Goal: Task Accomplishment & Management: Manage account settings

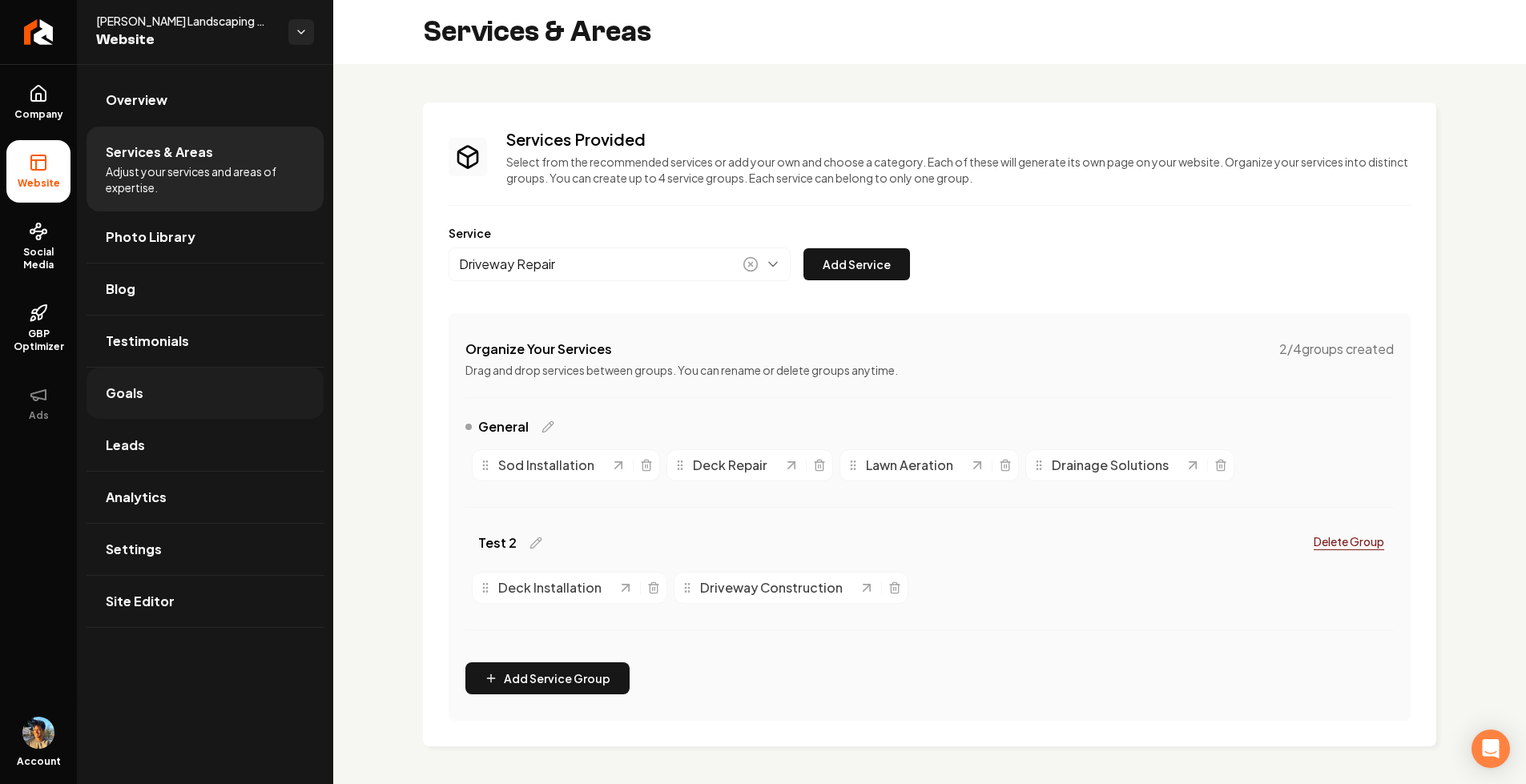
click at [154, 393] on link "Goals" at bounding box center [205, 392] width 237 height 51
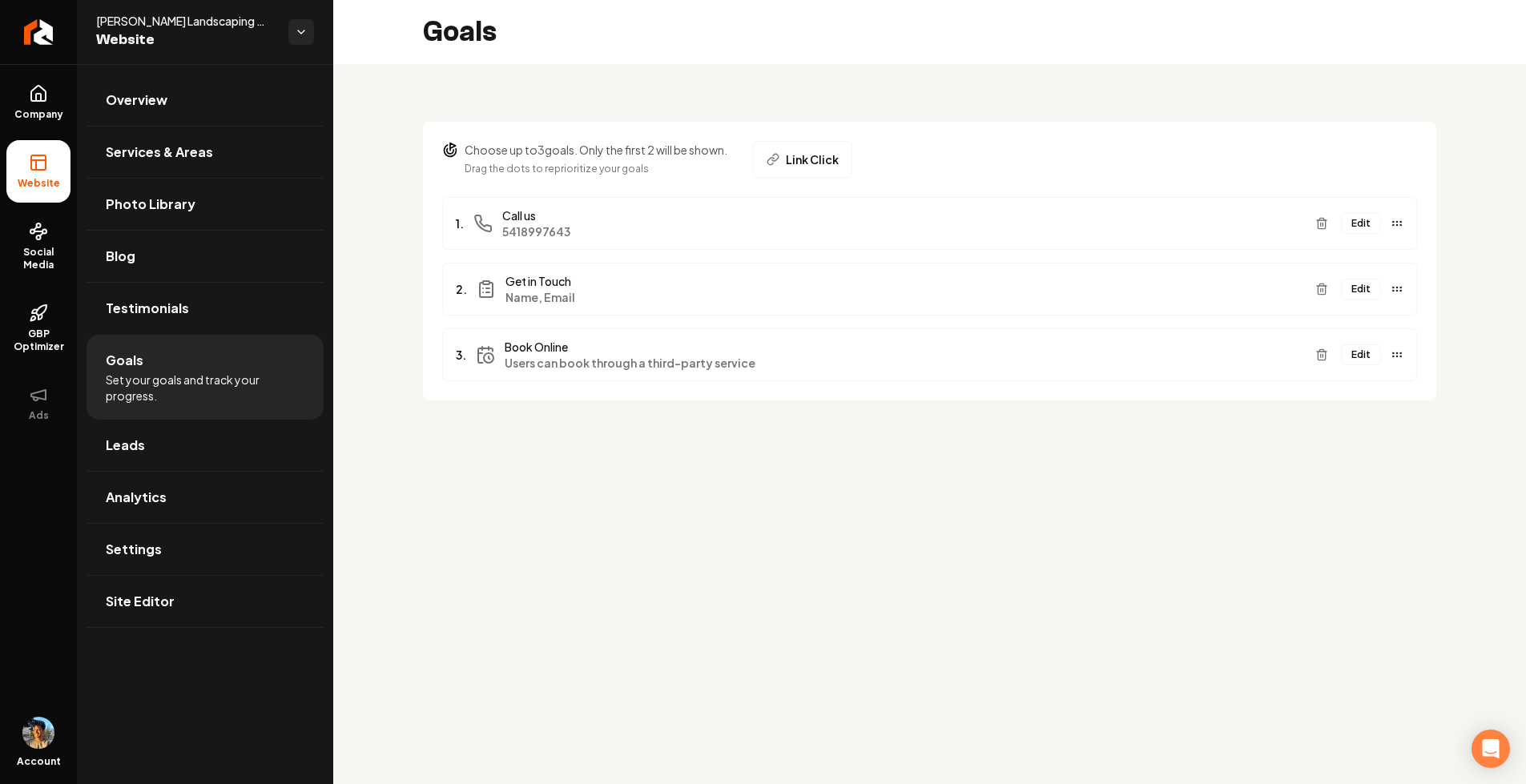
click at [1363, 289] on button "Edit" at bounding box center [1360, 289] width 40 height 20
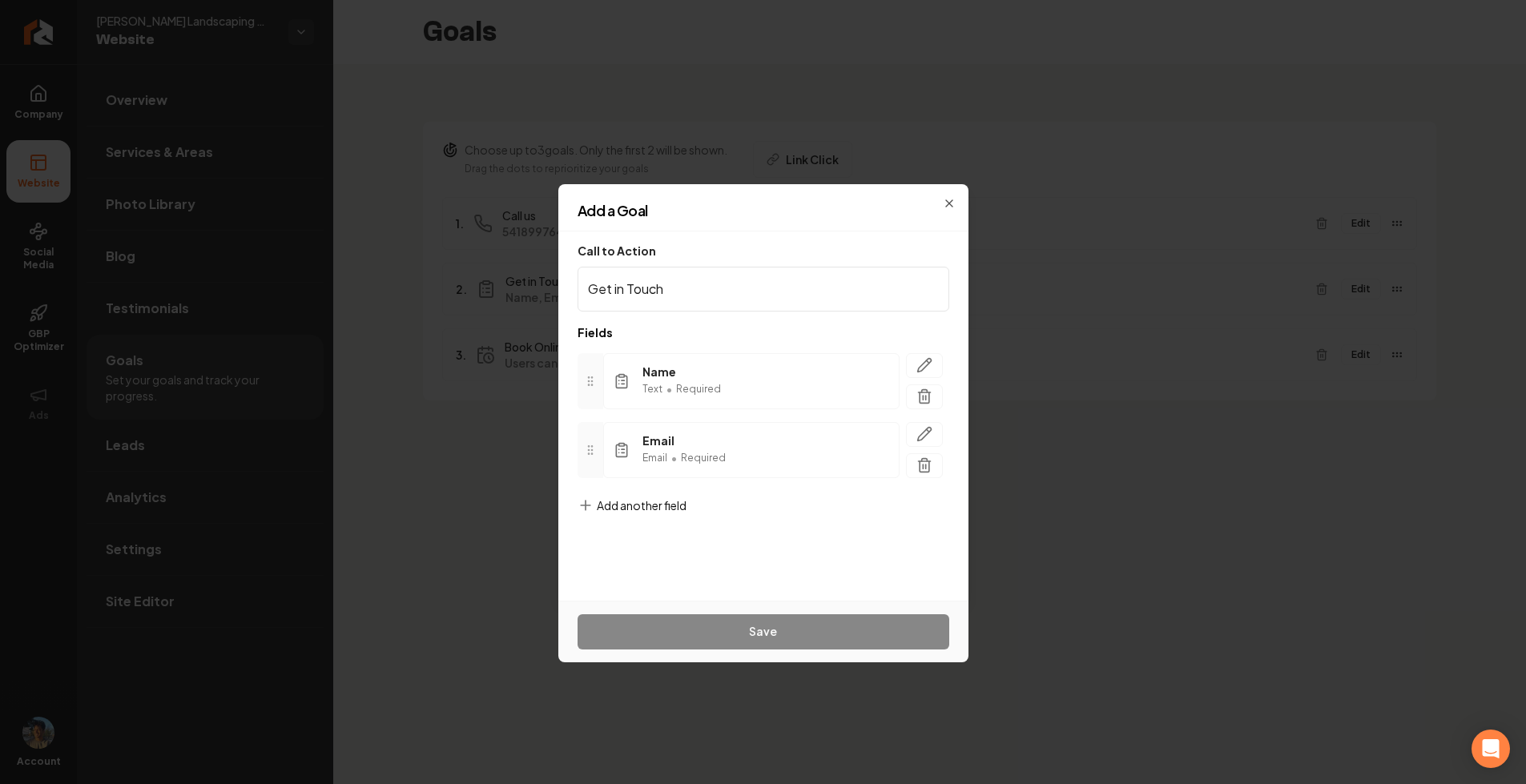
click at [886, 262] on div "Call to Action Get in Touch" at bounding box center [763, 276] width 371 height 70
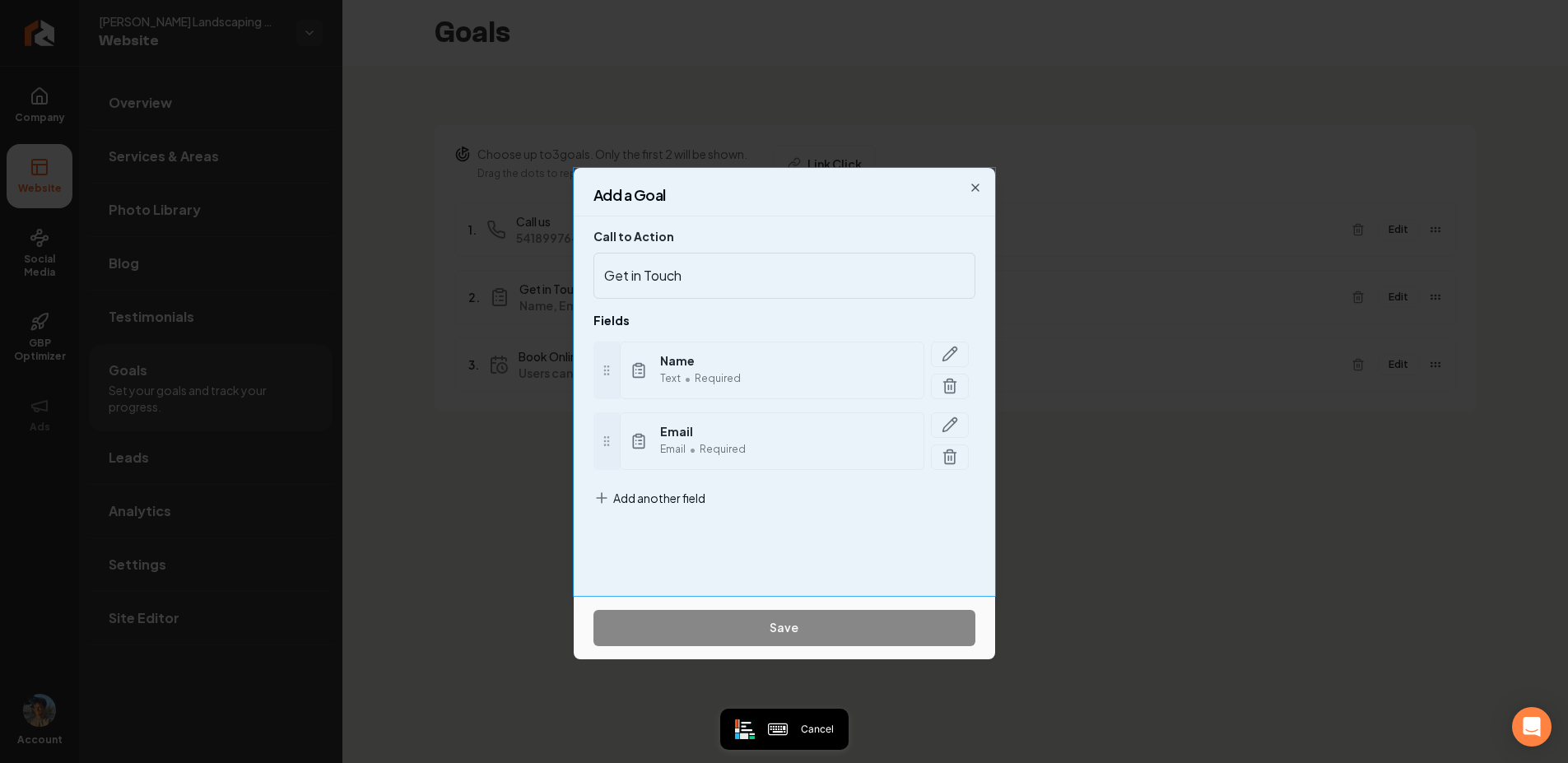
click at [683, 176] on div "Add a Goal Call to Action Get in Touch Fields Name Text • Required Email Email …" at bounding box center [784, 382] width 421 height 428
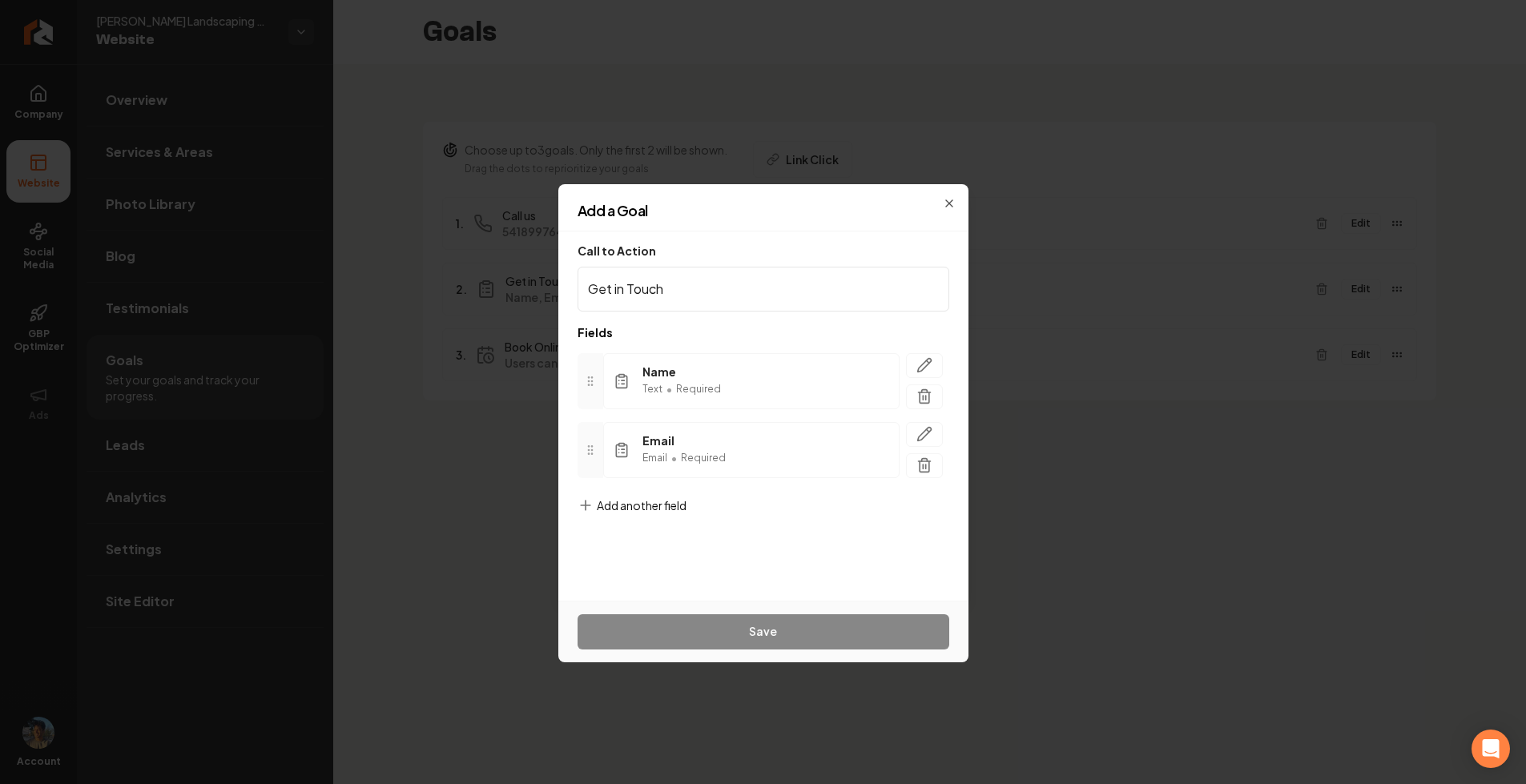
click at [657, 514] on div "Add another field" at bounding box center [632, 517] width 109 height 42
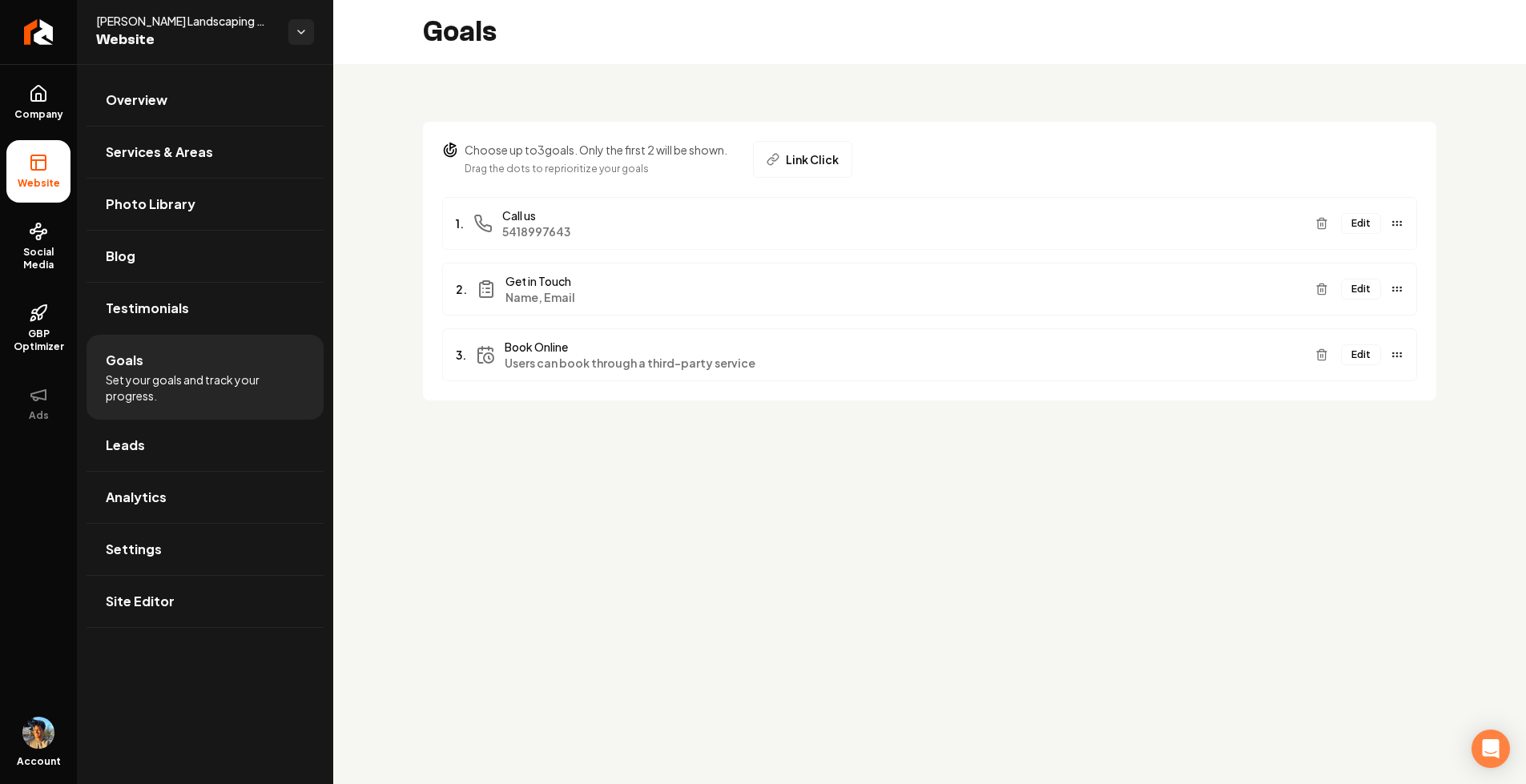
click at [1372, 221] on button "Edit" at bounding box center [1360, 223] width 40 height 20
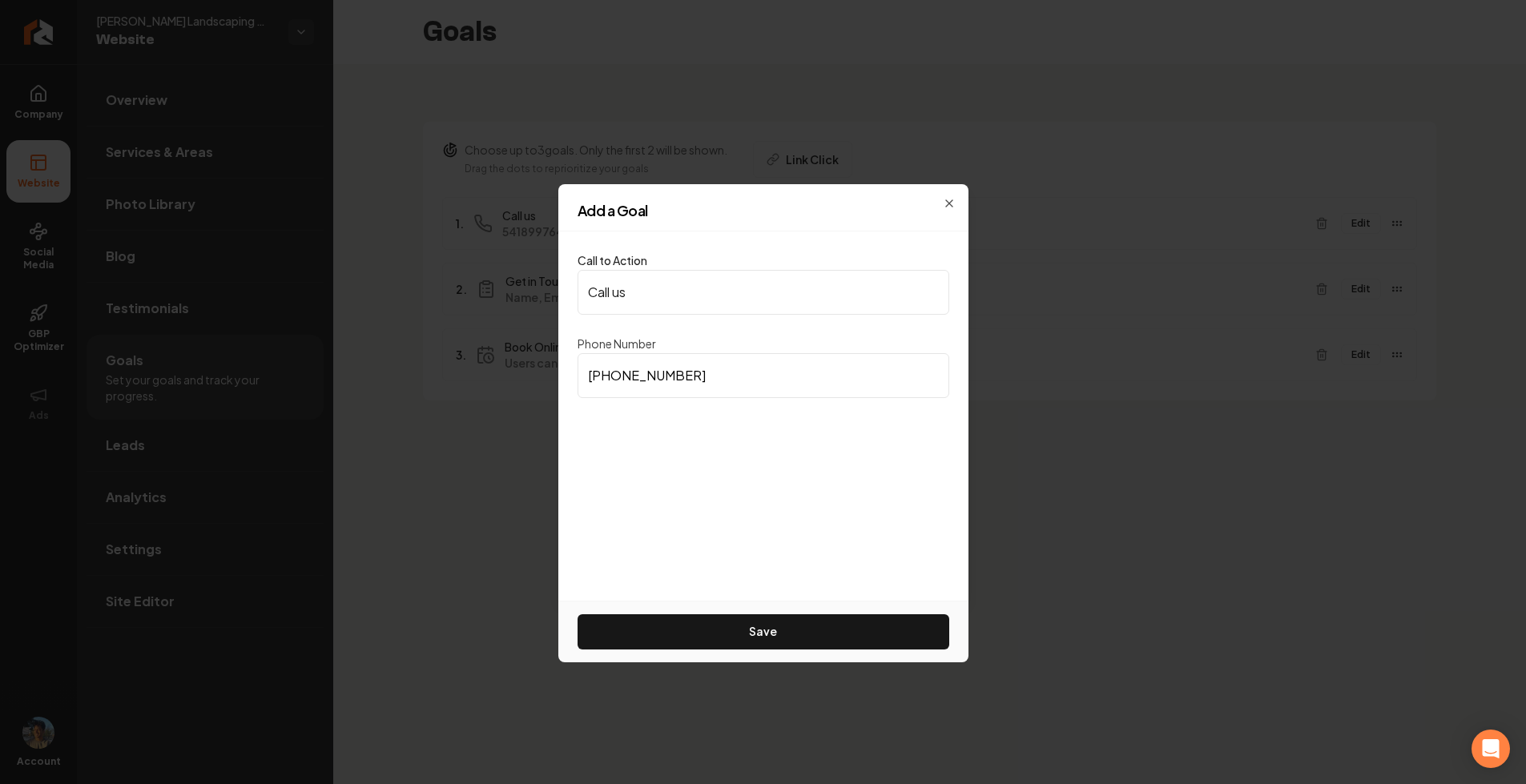
click at [657, 479] on div "Call to Action Call us Phone Number [PHONE_NUMBER] Save" at bounding box center [763, 416] width 410 height 369
click at [948, 199] on icon "button" at bounding box center [949, 204] width 13 height 13
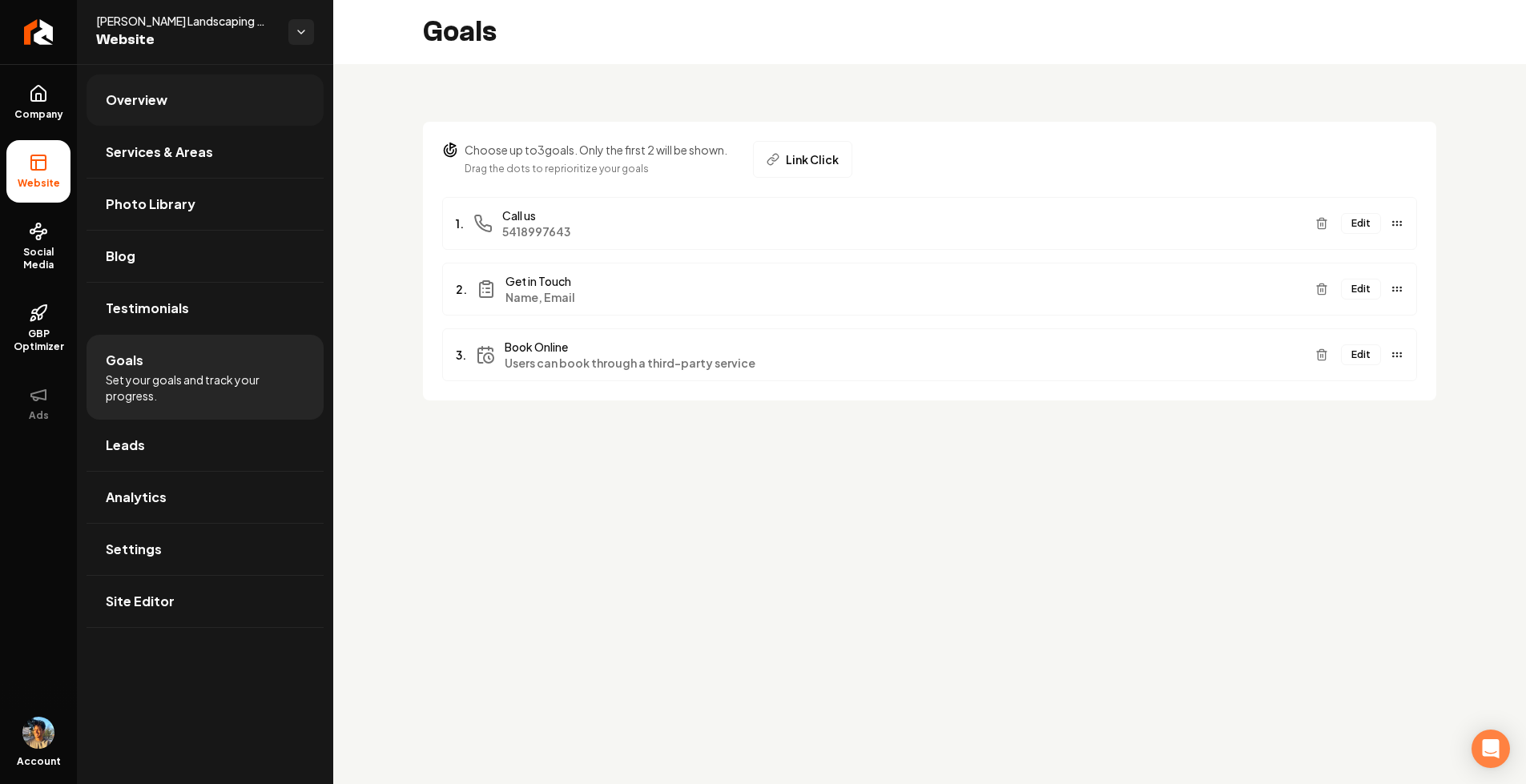
click at [172, 97] on link "Overview" at bounding box center [205, 99] width 237 height 51
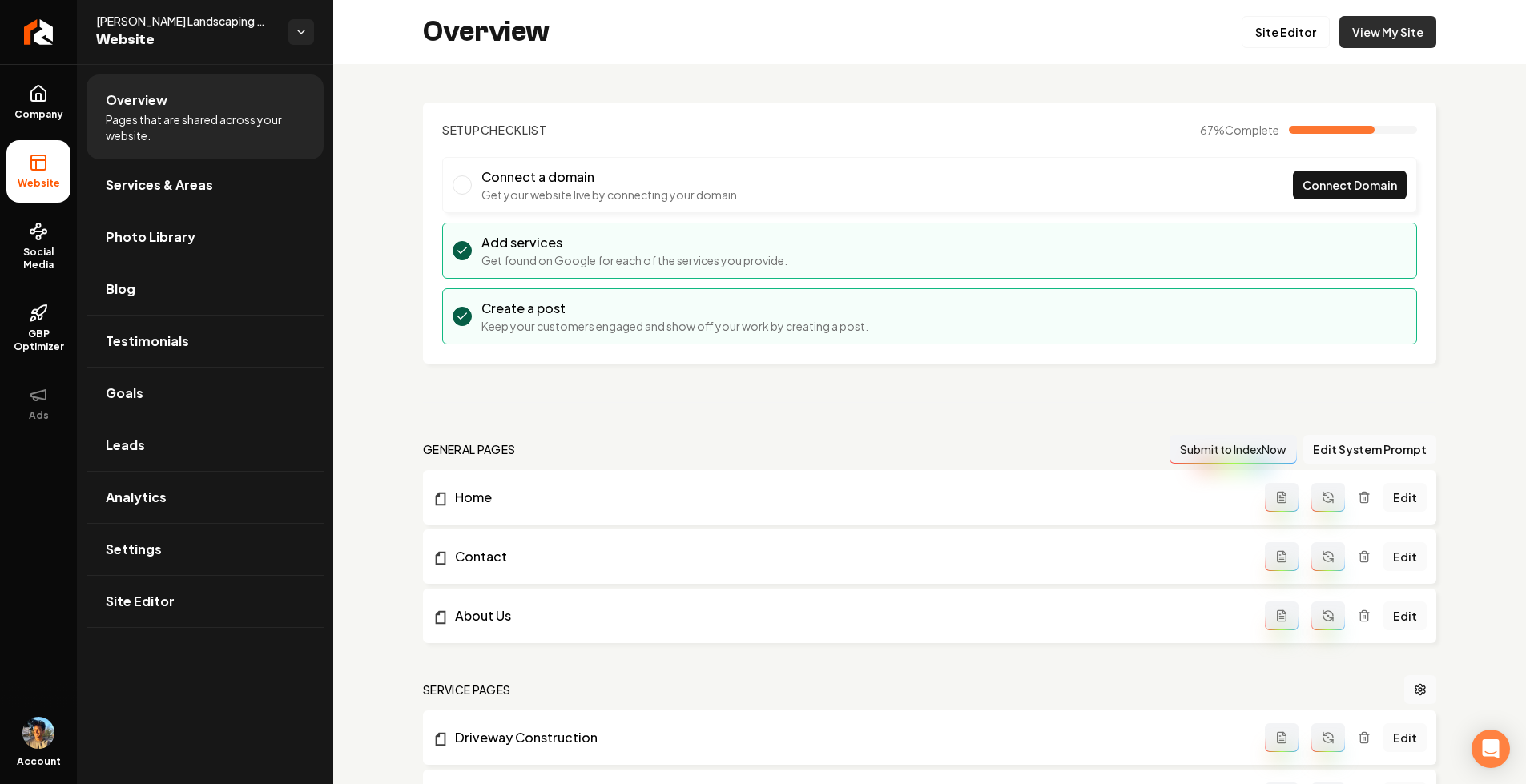
click at [1417, 32] on link "View My Site" at bounding box center [1388, 31] width 97 height 32
click at [177, 409] on link "Goals" at bounding box center [205, 392] width 237 height 51
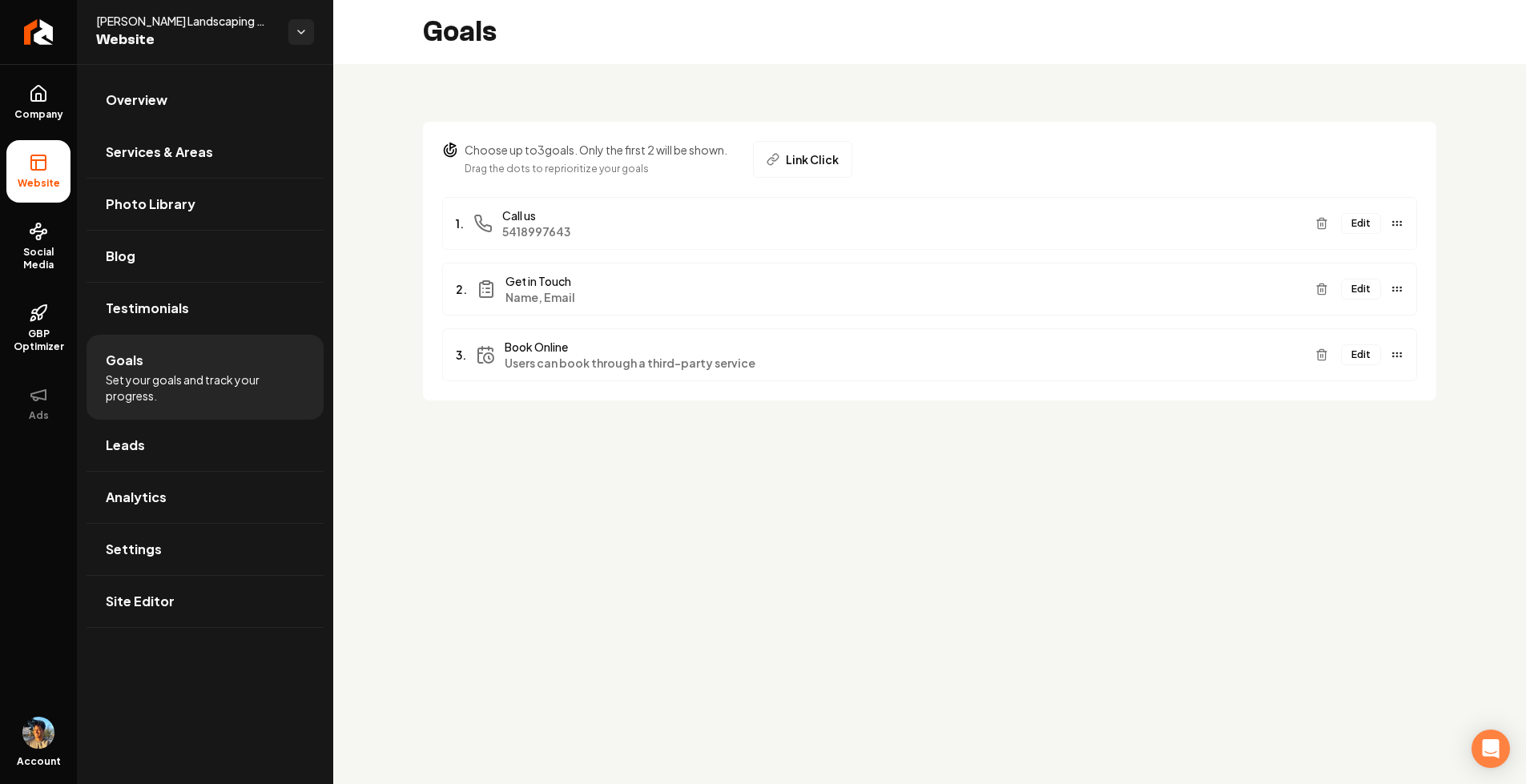
click at [558, 237] on span "5418997643" at bounding box center [903, 230] width 800 height 16
click at [1369, 221] on button "Edit" at bounding box center [1360, 223] width 40 height 20
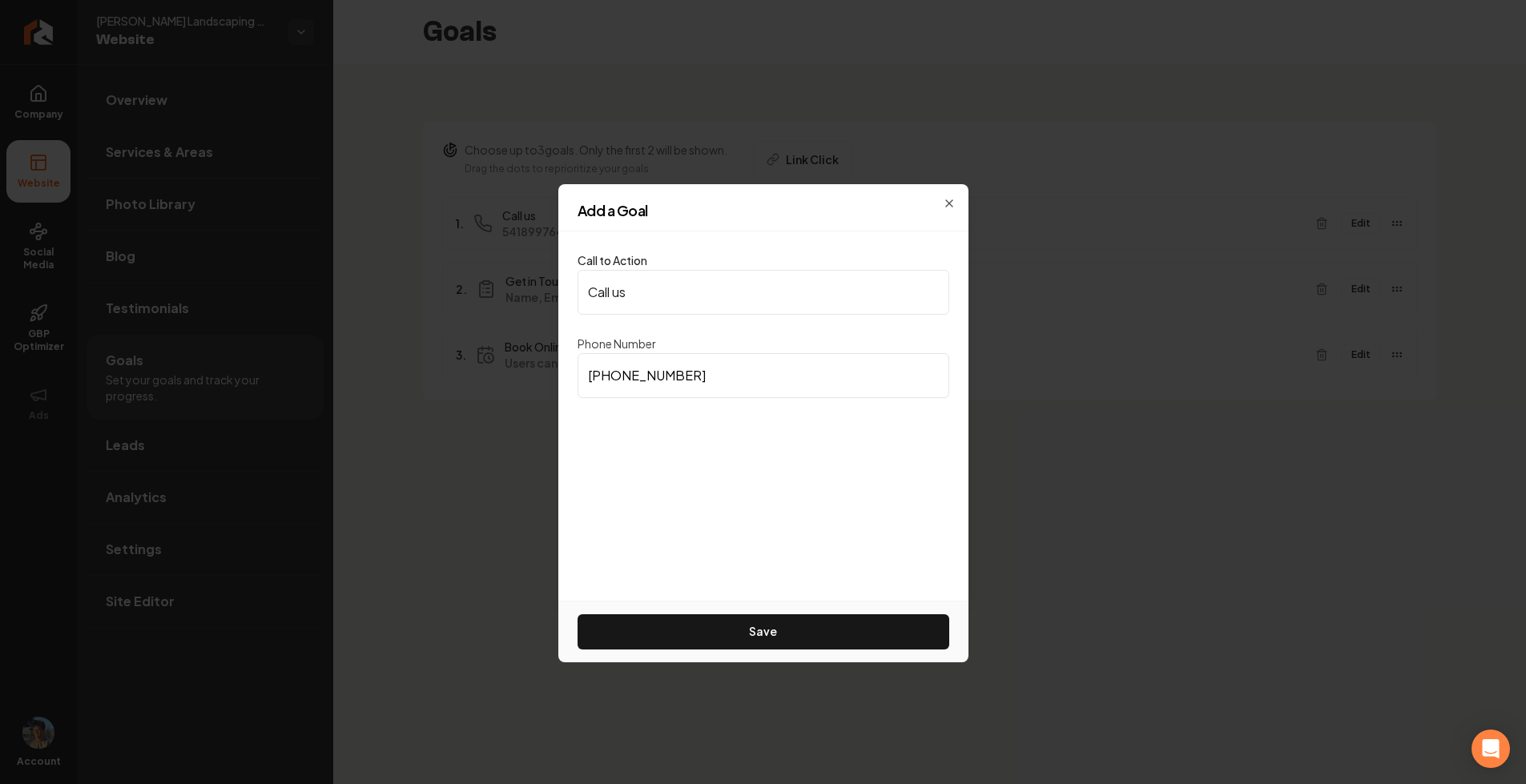
click at [654, 461] on div "Call to Action Call us Phone Number [PHONE_NUMBER] Save" at bounding box center [763, 416] width 410 height 369
click at [949, 204] on div "Add a Goal" at bounding box center [763, 218] width 410 height 28
click at [793, 640] on button "Save" at bounding box center [763, 632] width 371 height 35
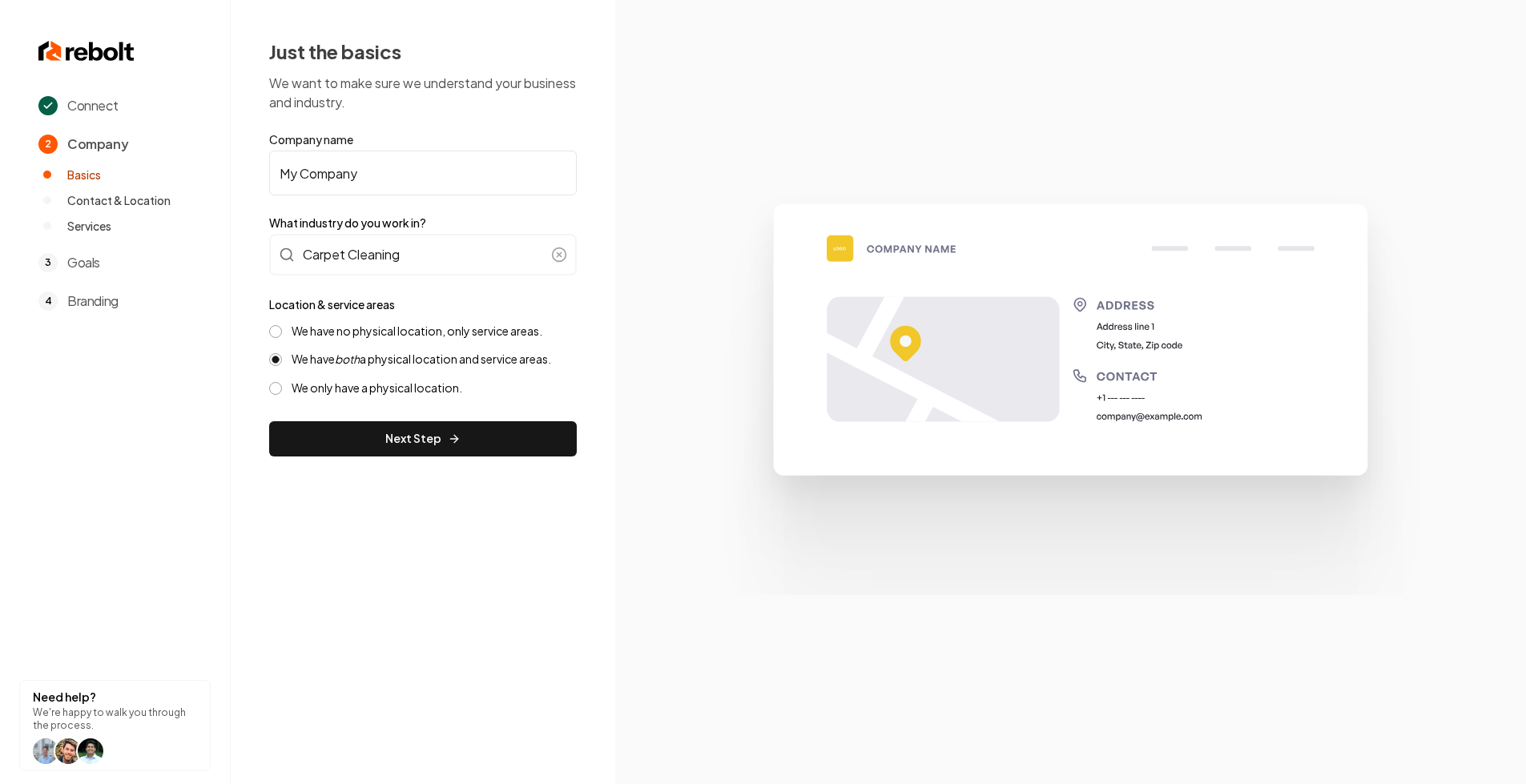
click at [81, 211] on ul "Basics Contact & Location Services" at bounding box center [125, 200] width 172 height 68
click at [340, 421] on button "Next Step" at bounding box center [423, 439] width 307 height 35
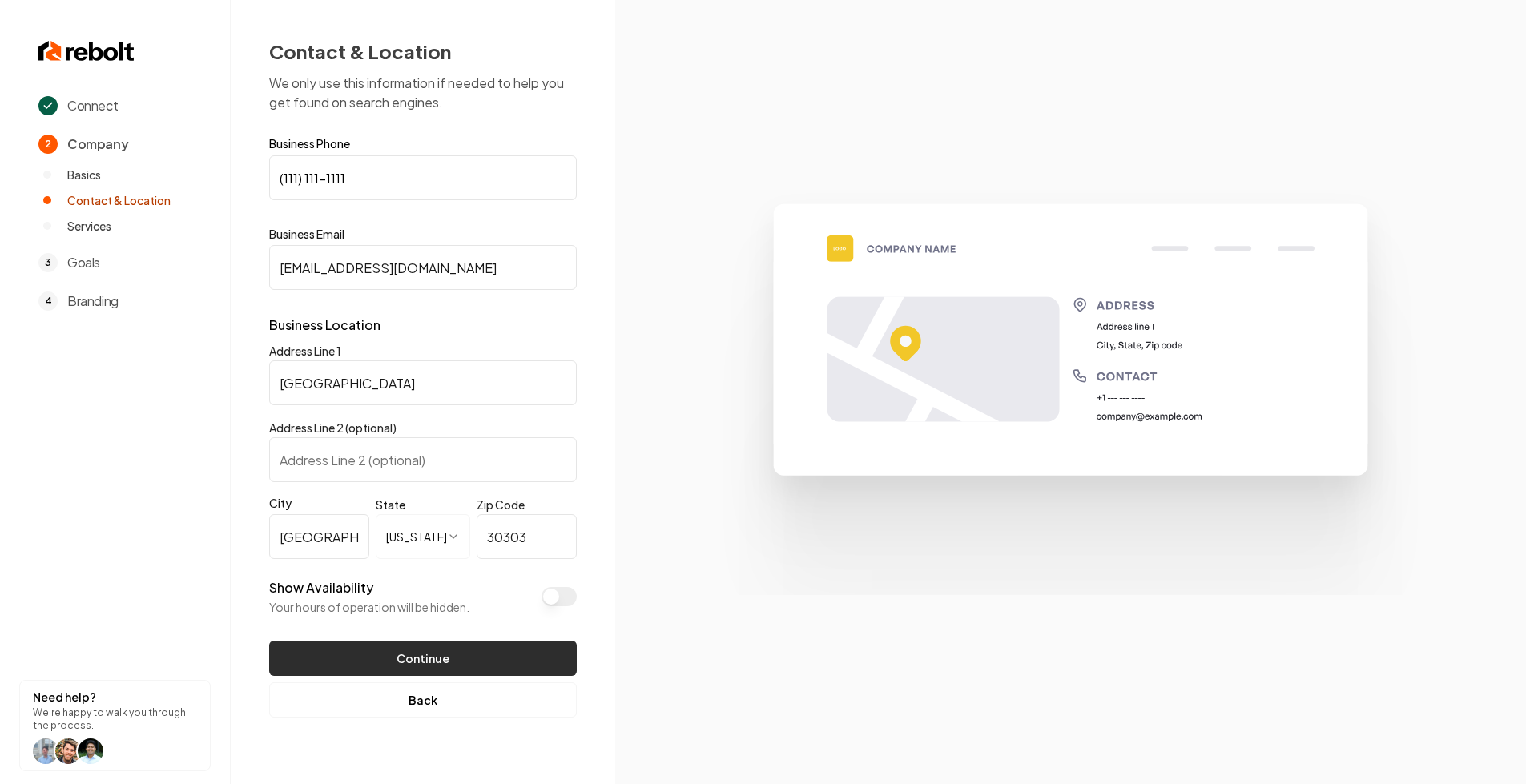
click at [385, 649] on button "Continue" at bounding box center [423, 658] width 307 height 35
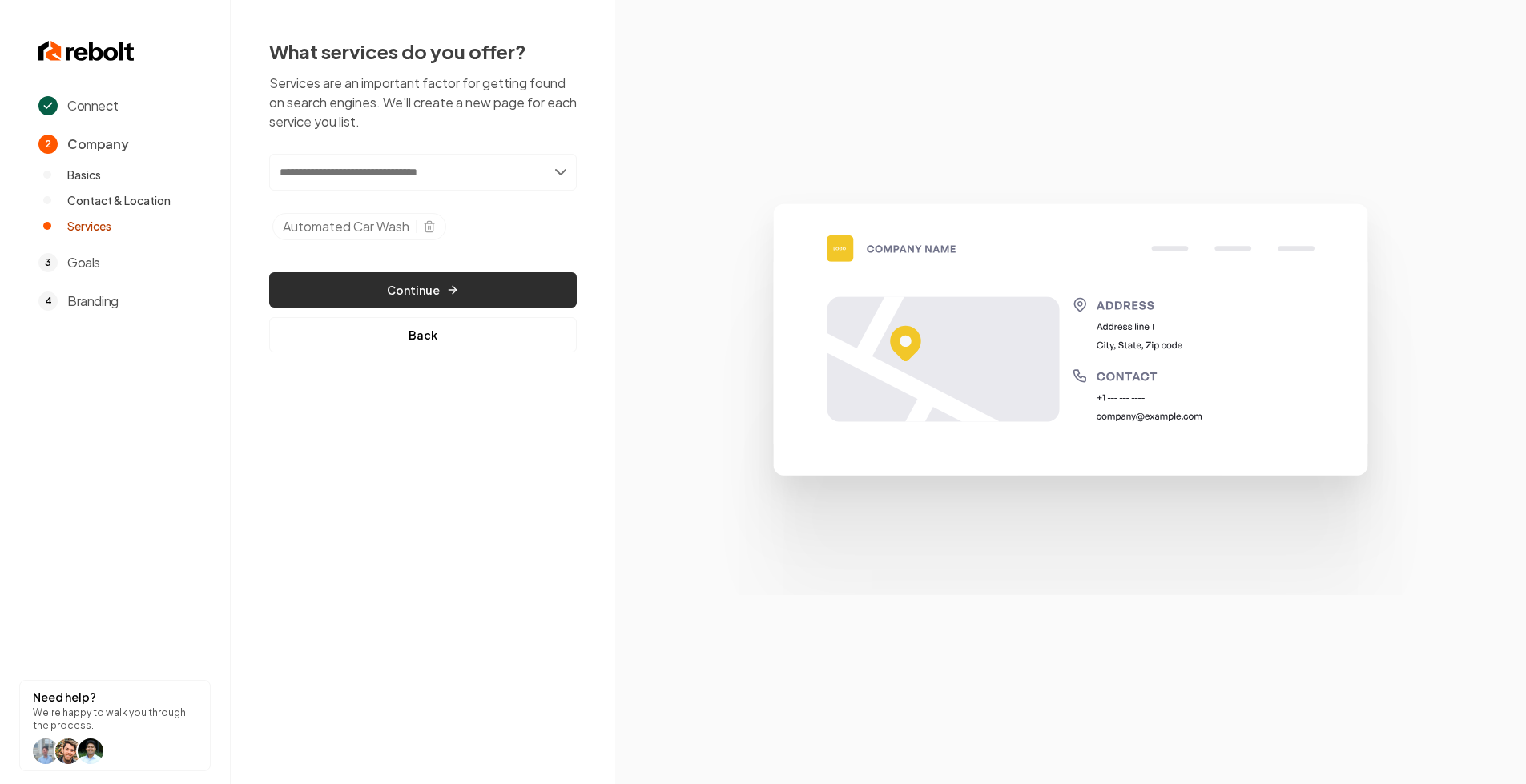
click at [429, 297] on button "Continue" at bounding box center [423, 290] width 307 height 35
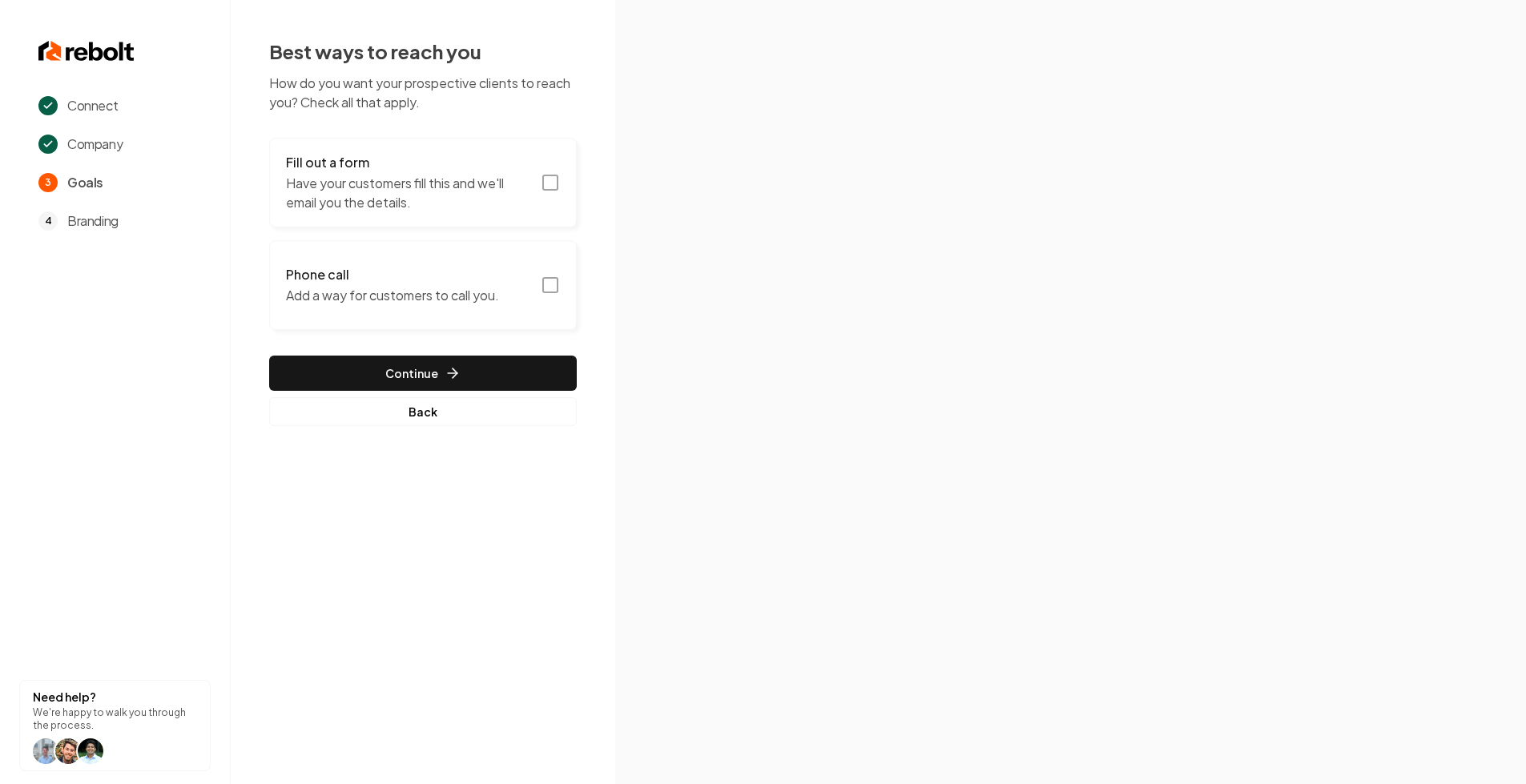
click at [385, 272] on h3 "Phone call" at bounding box center [393, 274] width 213 height 19
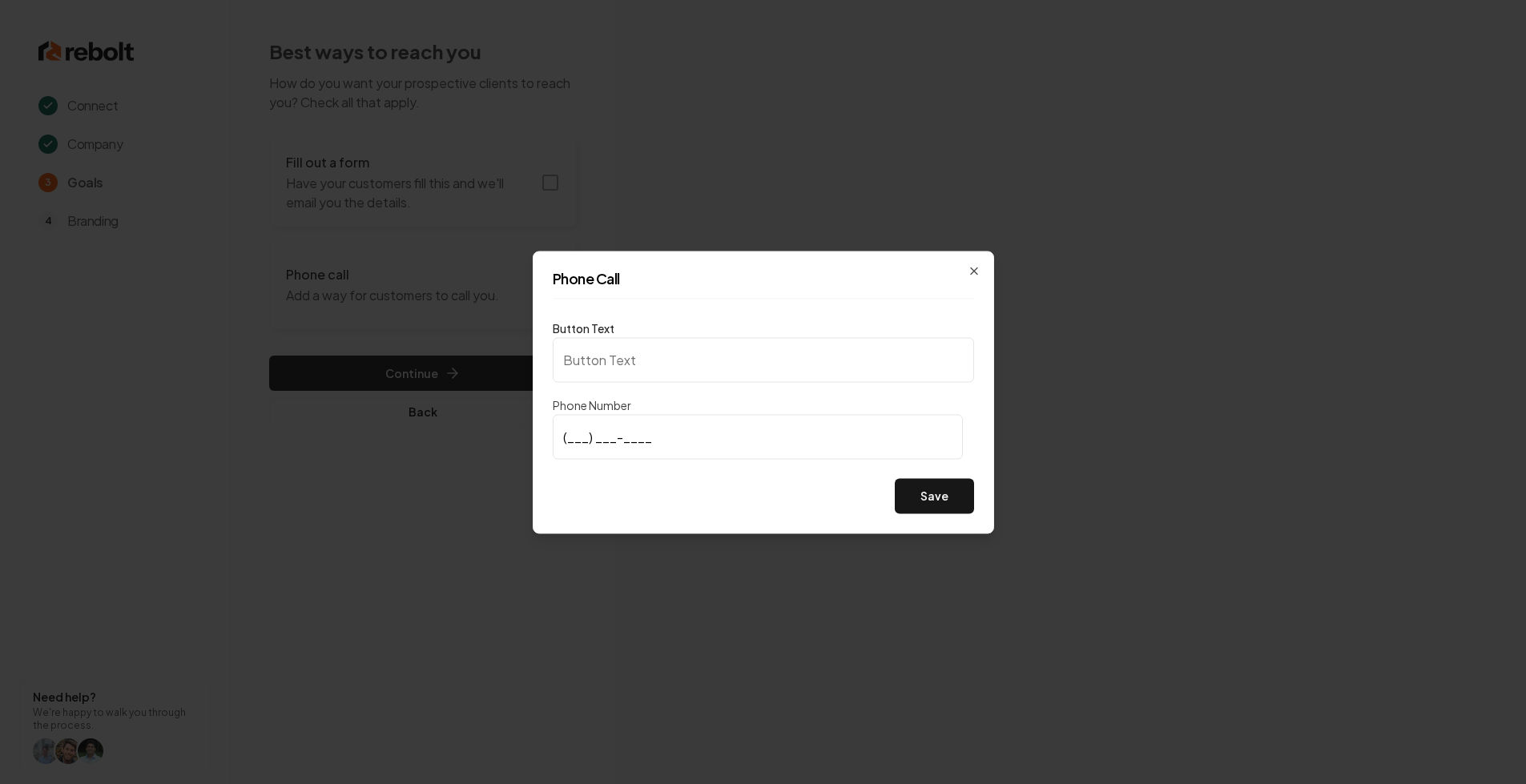
type input "Call us"
type input "(111) 111-1111"
click at [975, 270] on icon "button" at bounding box center [974, 271] width 13 height 13
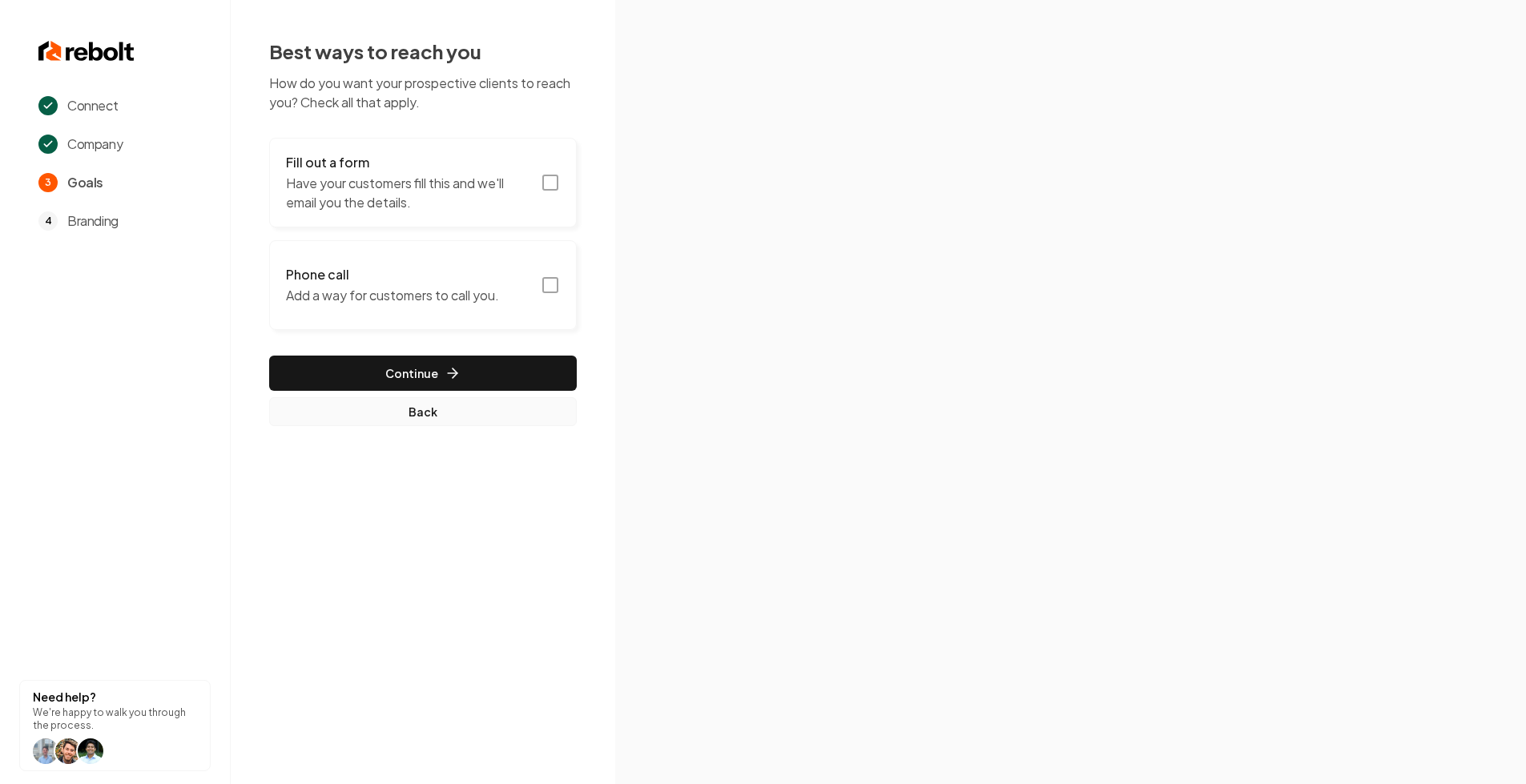
click at [385, 414] on button "Back" at bounding box center [423, 411] width 307 height 29
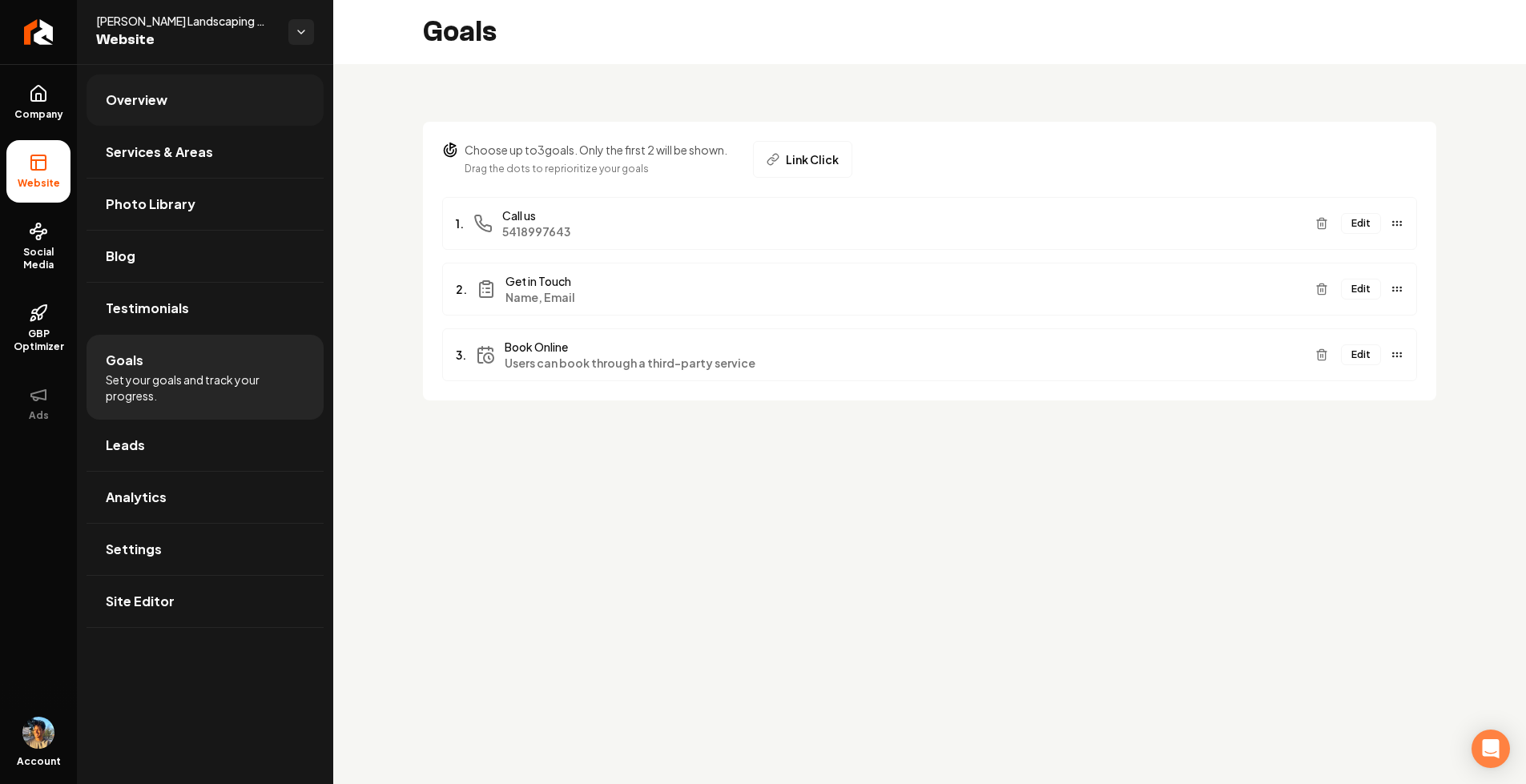
click at [182, 112] on link "Overview" at bounding box center [205, 99] width 237 height 51
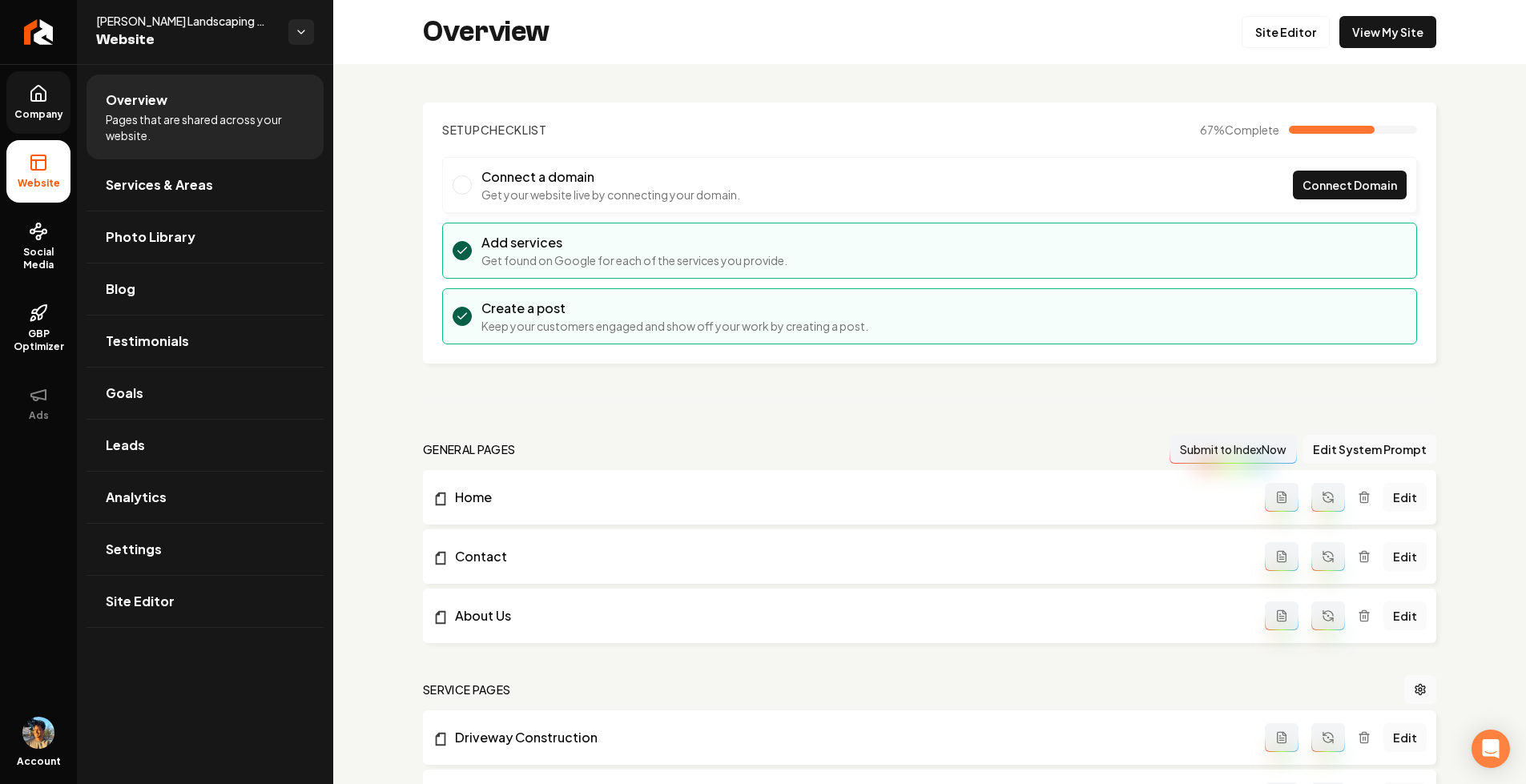
click at [53, 99] on link "Company" at bounding box center [38, 102] width 64 height 62
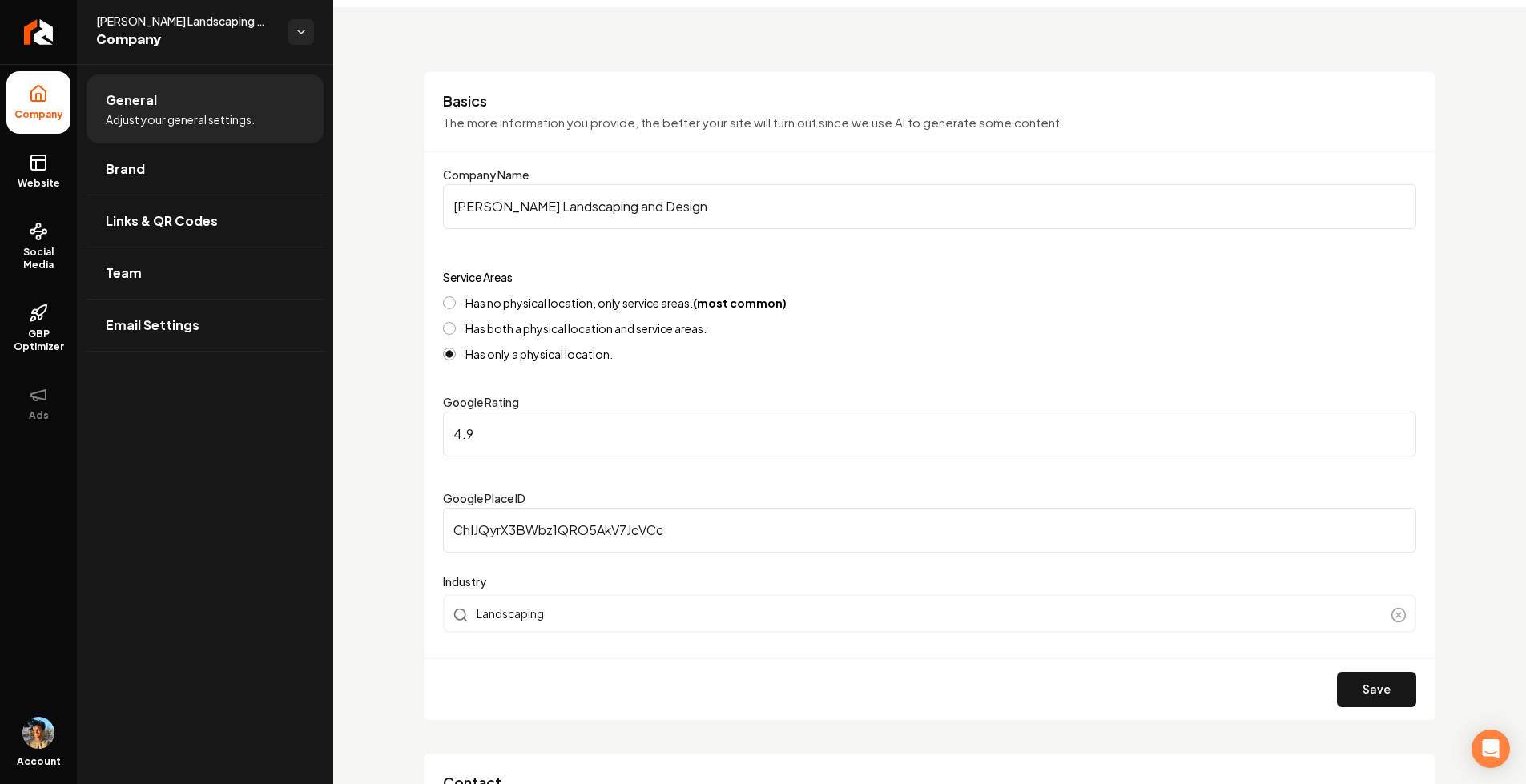
scroll to position [57, 0]
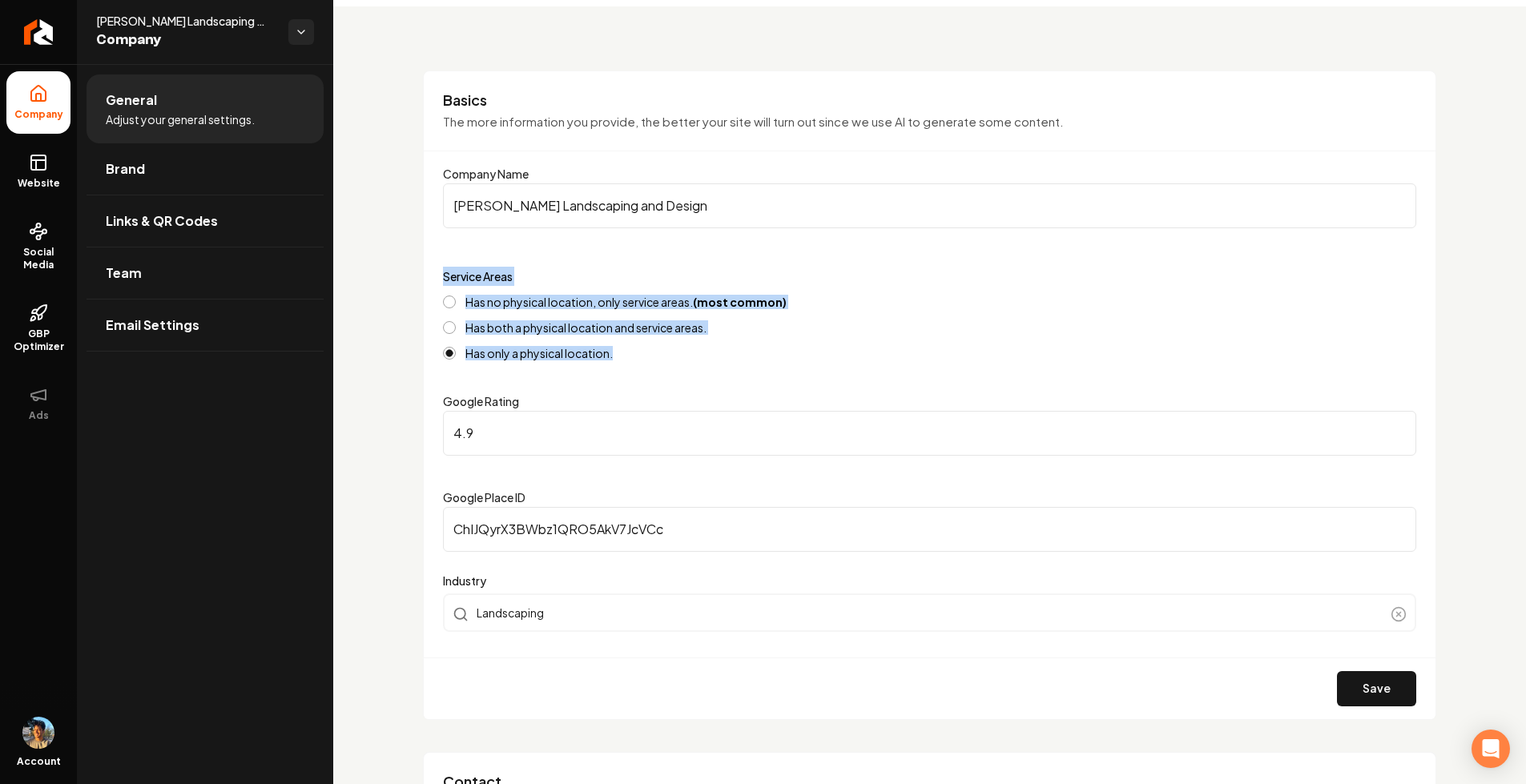
drag, startPoint x: 441, startPoint y: 275, endPoint x: 694, endPoint y: 361, distance: 267.2
click at [694, 361] on div "Basics The more information you provide, the better your site will turn out sin…" at bounding box center [930, 395] width 1014 height 650
